Goal: Task Accomplishment & Management: Manage account settings

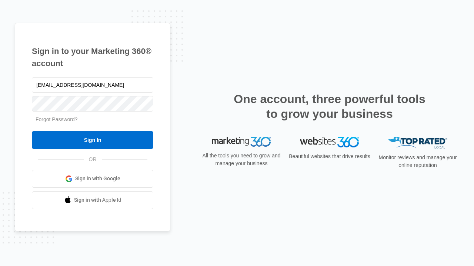
type input "[EMAIL_ADDRESS][DOMAIN_NAME]"
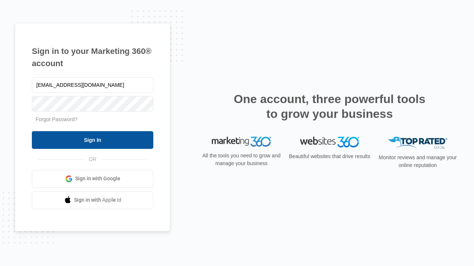
click at [92, 140] on input "Sign In" at bounding box center [92, 140] width 121 height 18
